Goal: Find specific page/section: Find specific page/section

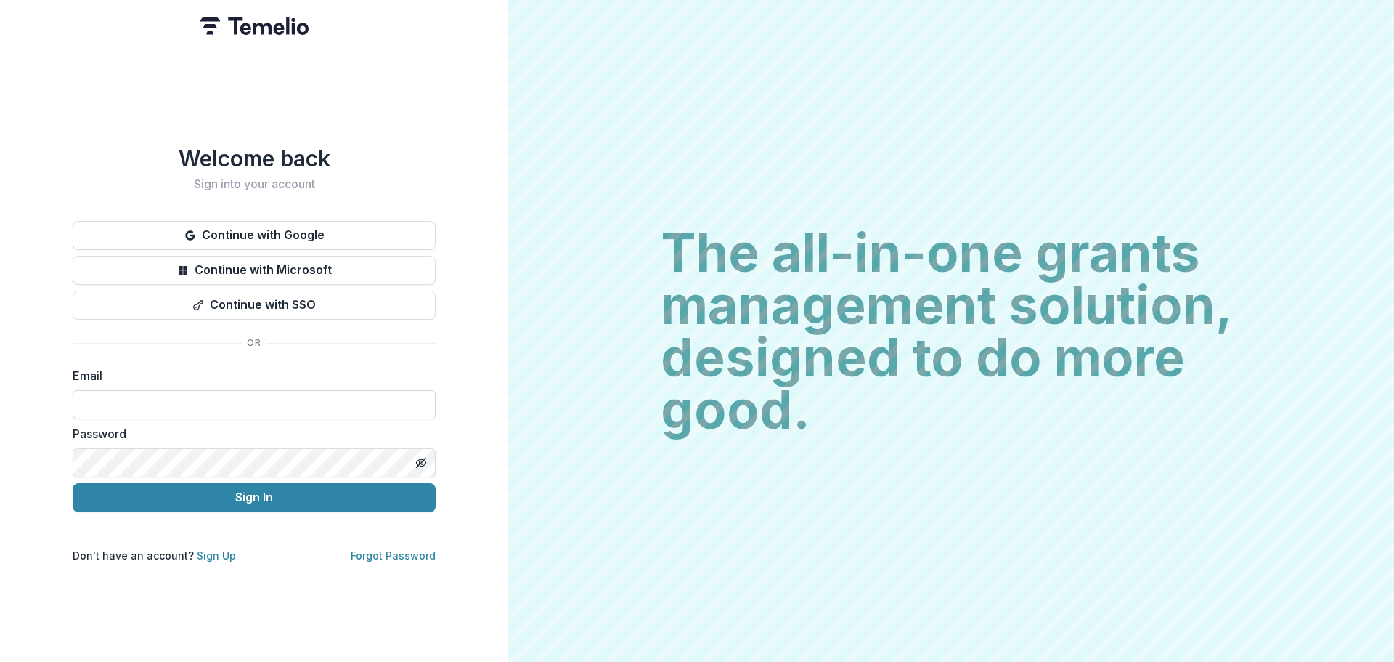
click at [310, 400] on input at bounding box center [254, 404] width 363 height 29
click at [0, 661] on com-1password-button at bounding box center [0, 662] width 0 height 0
type input "**********"
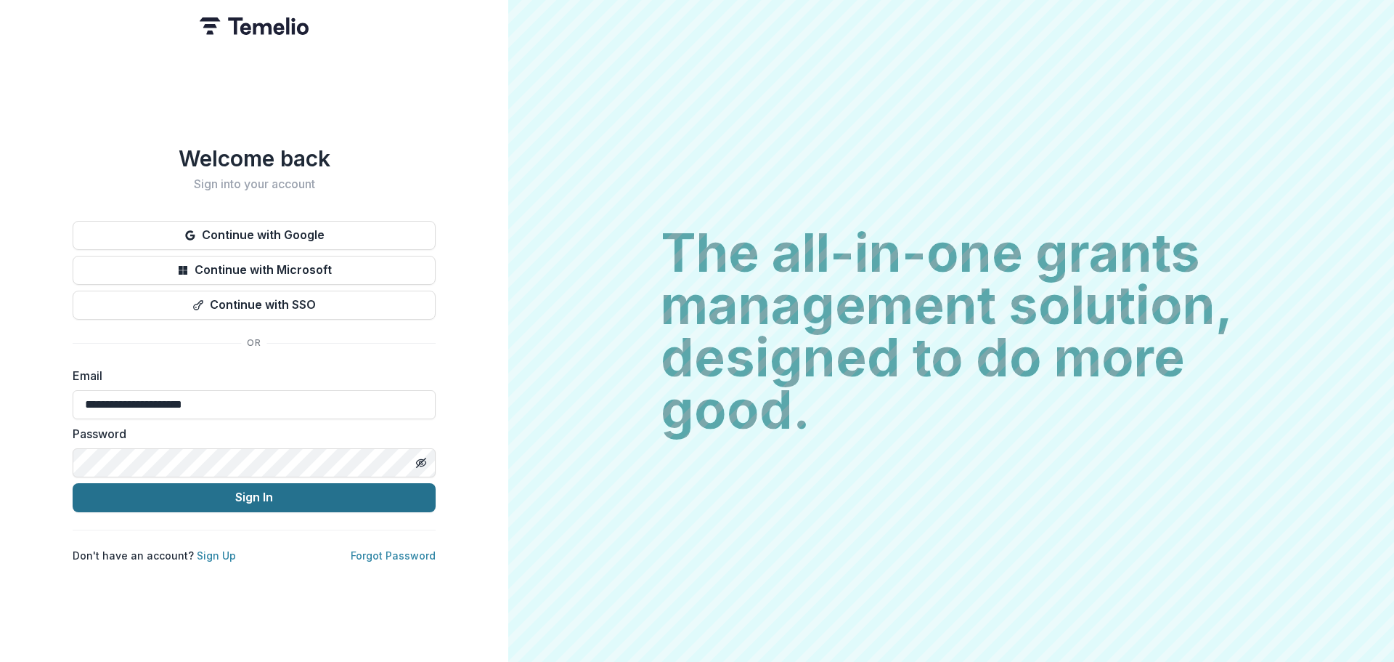
click at [187, 488] on button "Sign In" at bounding box center [254, 497] width 363 height 29
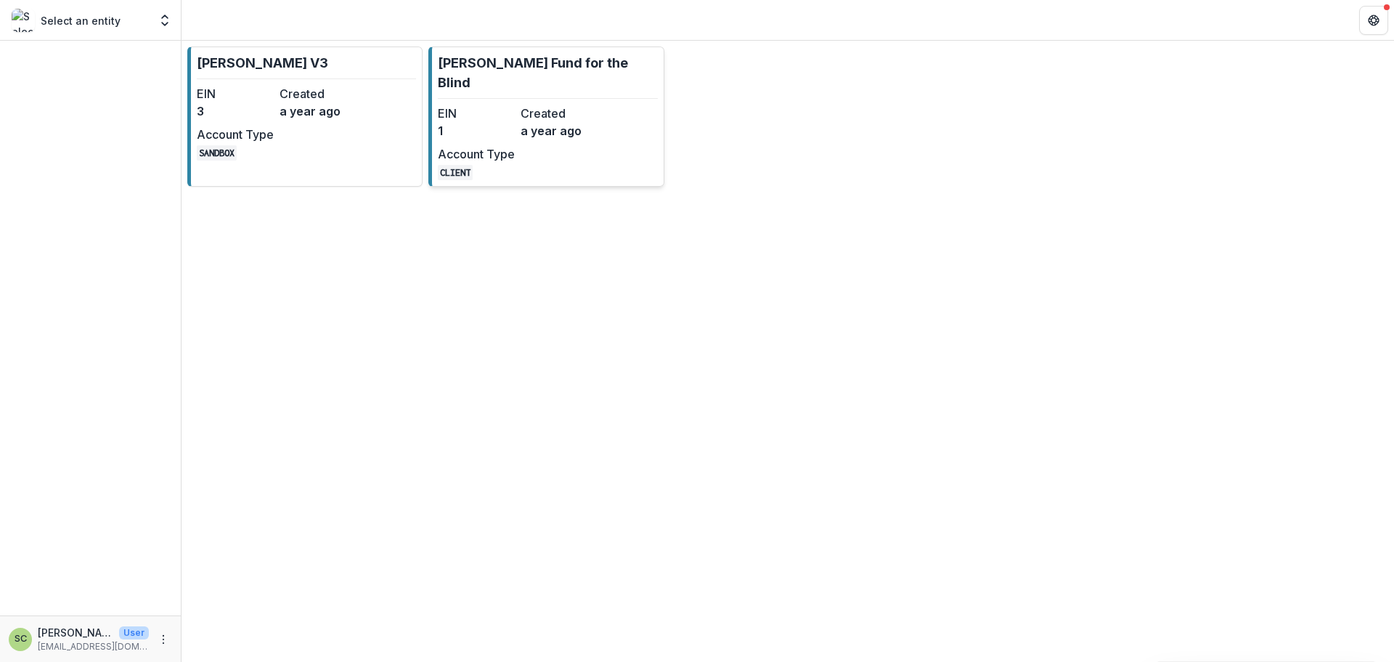
drag, startPoint x: 0, startPoint y: 0, endPoint x: 583, endPoint y: 108, distance: 593.1
click at [583, 122] on dd "a year ago" at bounding box center [559, 130] width 77 height 17
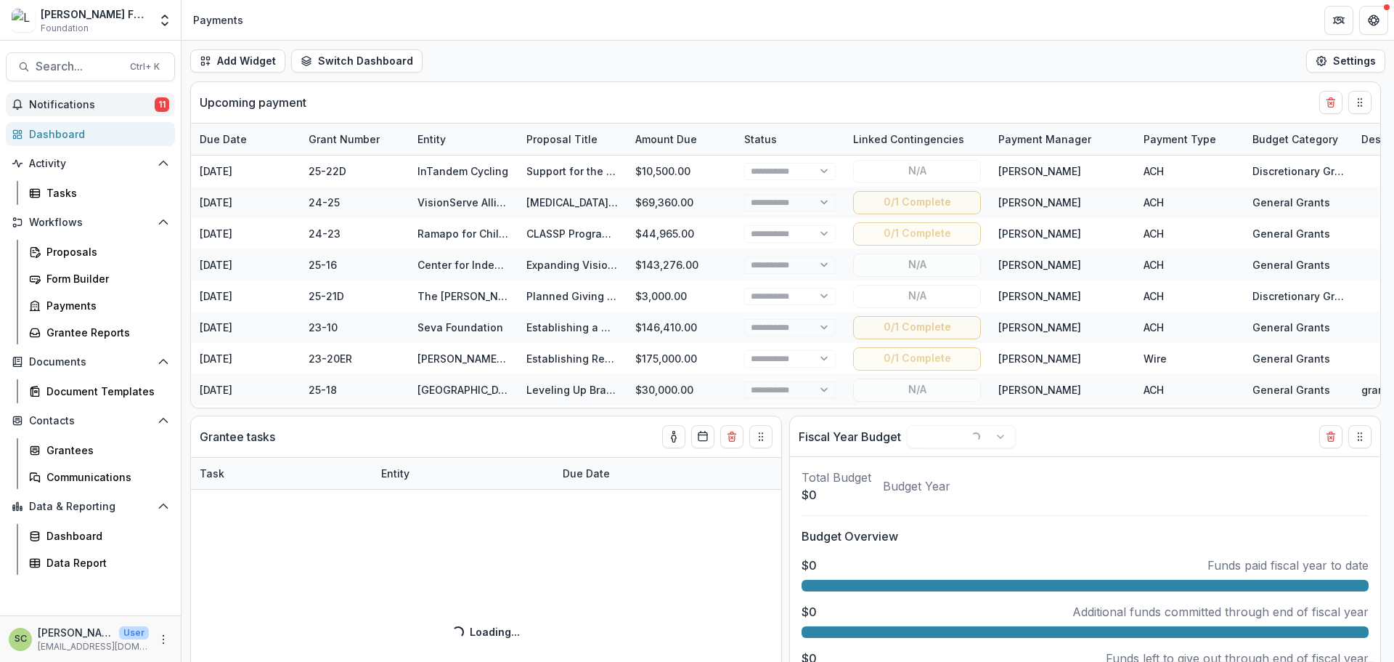
click at [138, 110] on span "Notifications" at bounding box center [92, 105] width 126 height 12
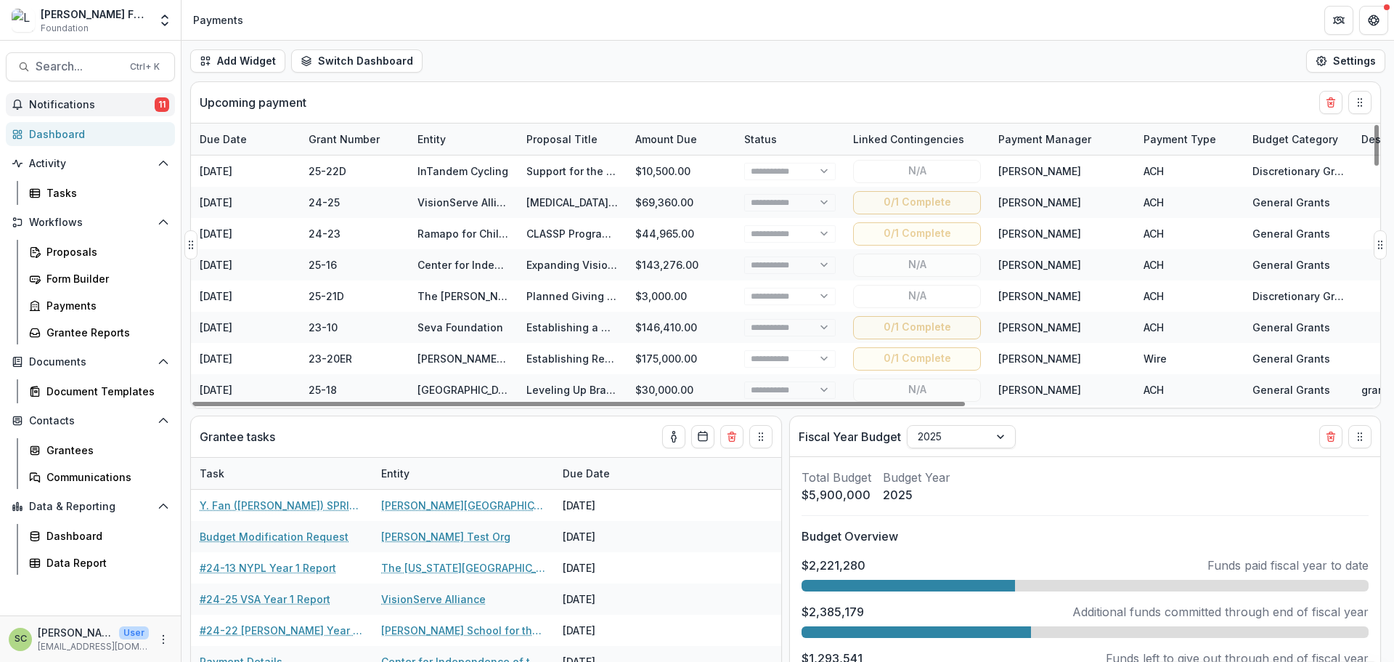
click at [588, 84] on div "Upcoming payment" at bounding box center [760, 102] width 1120 height 41
click at [56, 55] on button "Search... Ctrl + K" at bounding box center [90, 66] width 169 height 29
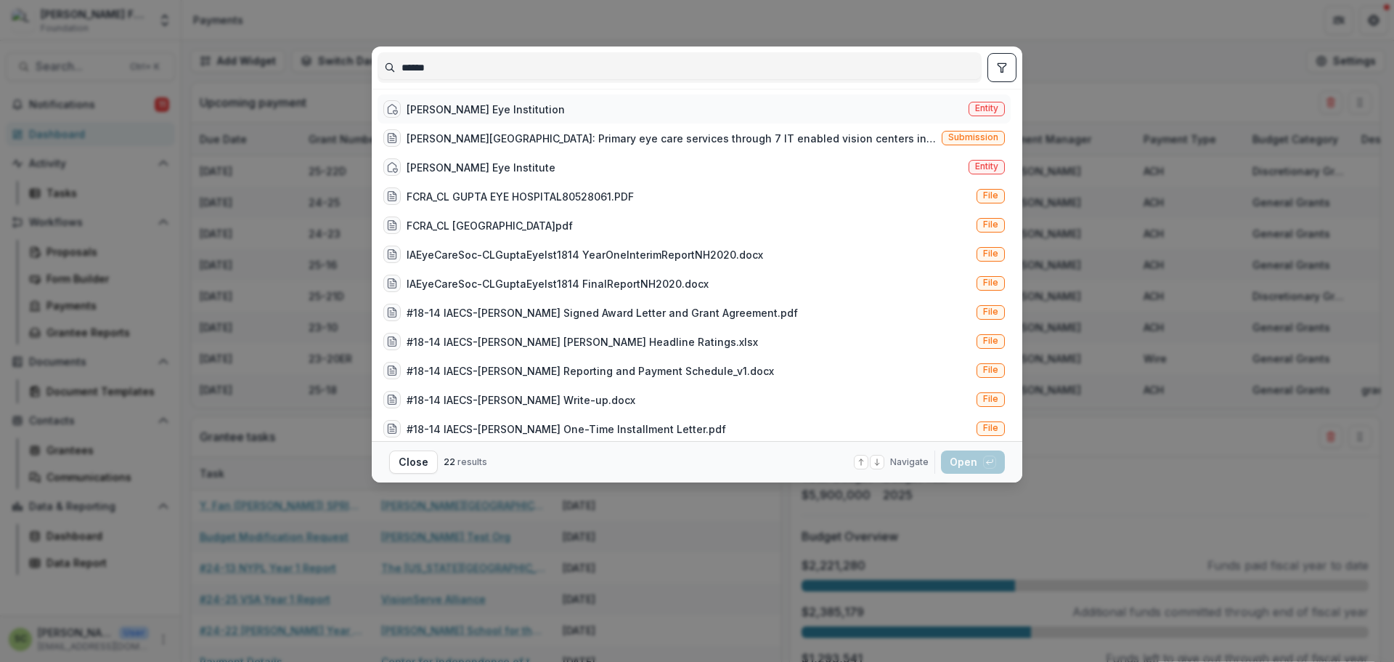
type input "******"
click at [526, 115] on div "[PERSON_NAME] Eye Institution Entity" at bounding box center [694, 108] width 633 height 29
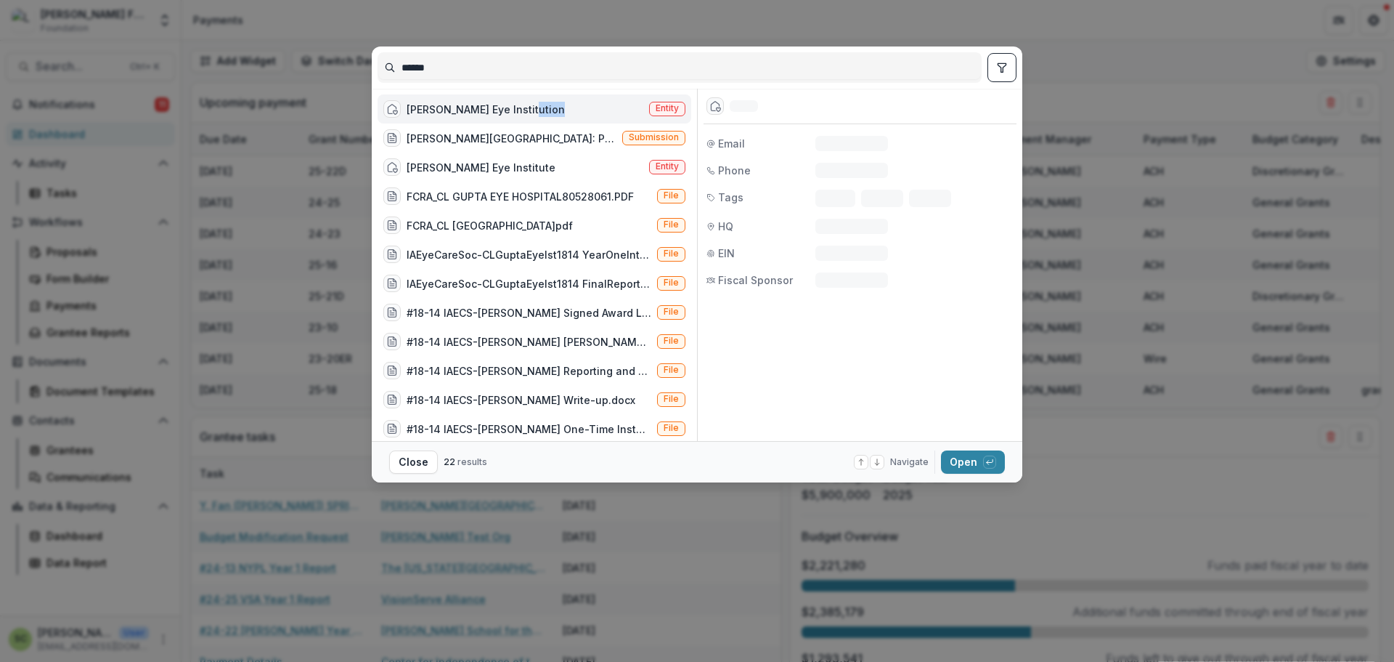
click at [526, 115] on div "[PERSON_NAME] Eye Institution Entity" at bounding box center [535, 108] width 314 height 29
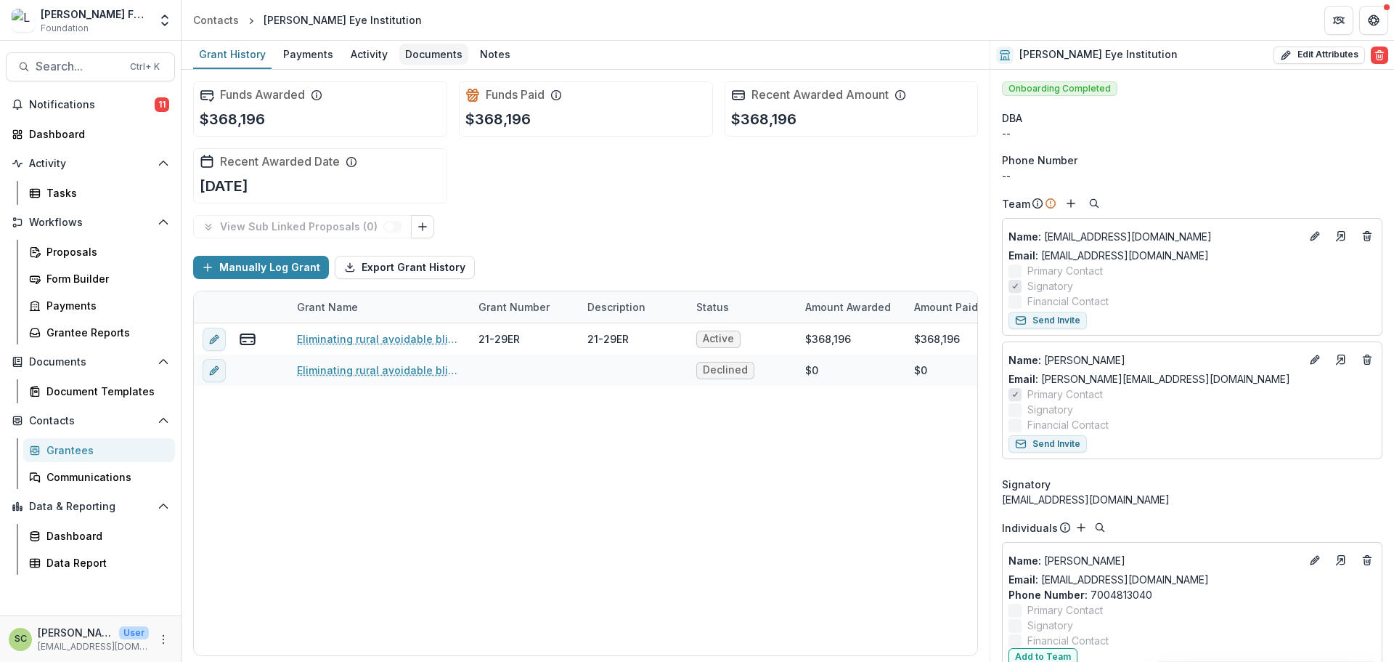
click at [400, 56] on div "Documents" at bounding box center [433, 54] width 69 height 21
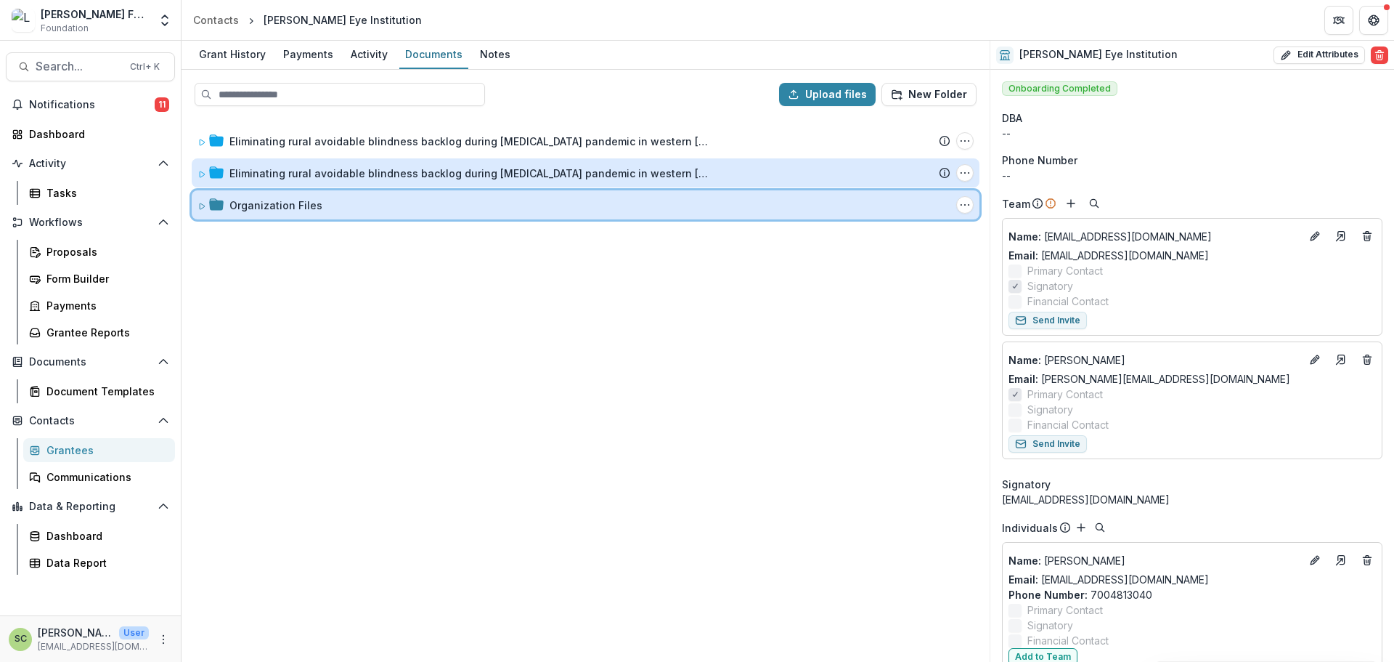
drag, startPoint x: 436, startPoint y: 217, endPoint x: 862, endPoint y: 163, distance: 429.7
click at [436, 217] on div "Organization Files Folder Options Rename Add Subfolder Delete" at bounding box center [586, 204] width 788 height 29
